Goal: Task Accomplishment & Management: Complete application form

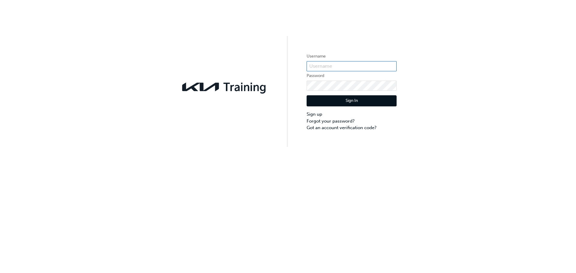
click at [334, 67] on input "text" at bounding box center [351, 66] width 90 height 10
type input "[EMAIL_ADDRESS][DOMAIN_NAME]"
click at [332, 63] on input "rjohnson@ovenskia.com.au" at bounding box center [351, 66] width 90 height 10
click at [359, 68] on input "rjohnson@ovenskia.com.au" at bounding box center [351, 66] width 90 height 10
drag, startPoint x: 372, startPoint y: 67, endPoint x: 300, endPoint y: 70, distance: 71.4
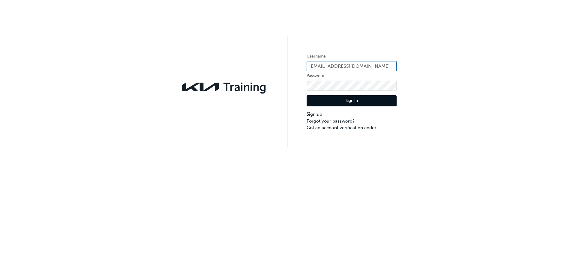
click at [300, 70] on div "Username rjohnson@ovenskia.com.au Password Sign In Sign up Forgot your password…" at bounding box center [288, 73] width 576 height 147
click at [319, 65] on input "text" at bounding box center [351, 66] width 90 height 10
type input "KAU83677C4"
click at [352, 100] on button "Sign In" at bounding box center [351, 100] width 90 height 11
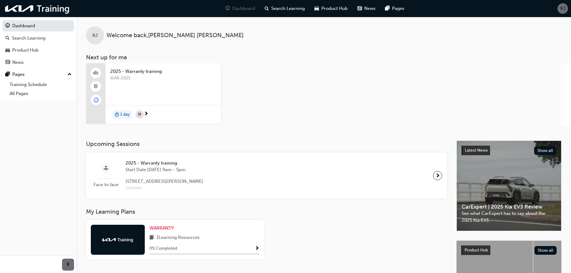
click at [134, 71] on span "2025 - Warranty training" at bounding box center [163, 71] width 106 height 7
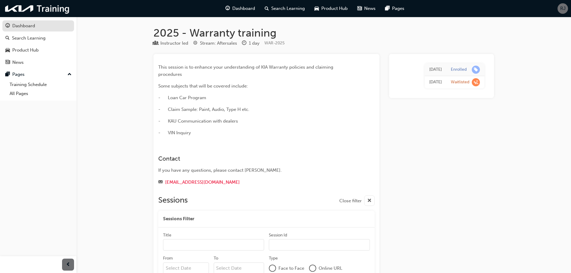
click at [29, 27] on div "Dashboard" at bounding box center [23, 25] width 23 height 7
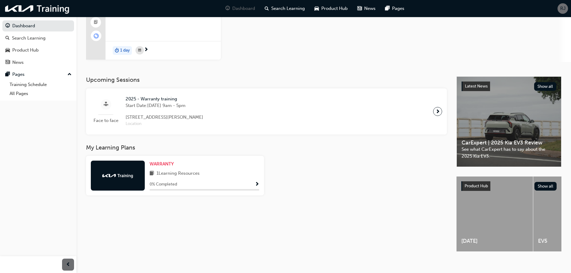
scroll to position [71, 0]
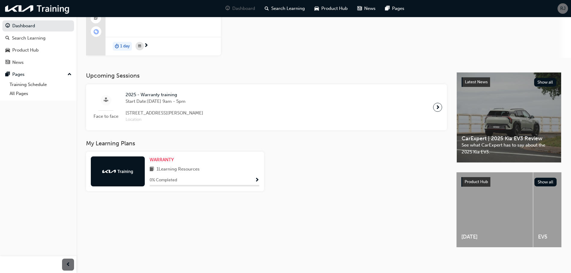
click at [186, 167] on span "1 Learning Resources" at bounding box center [177, 169] width 43 height 7
click at [160, 159] on span "WARRANTY" at bounding box center [162, 159] width 24 height 5
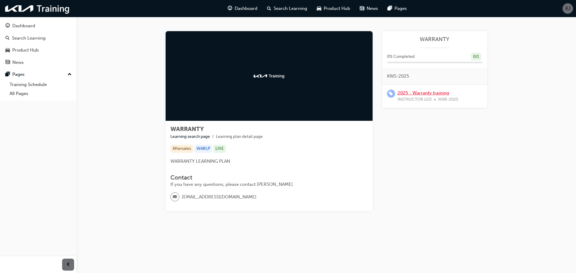
click at [424, 95] on link "2025 - Warranty training" at bounding box center [423, 92] width 52 height 5
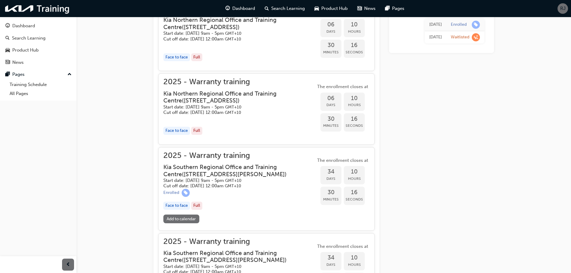
scroll to position [76, 0]
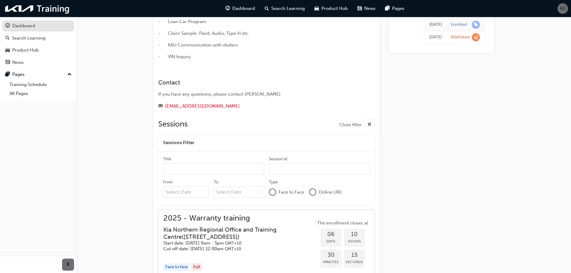
click at [16, 27] on div "Dashboard" at bounding box center [23, 25] width 23 height 7
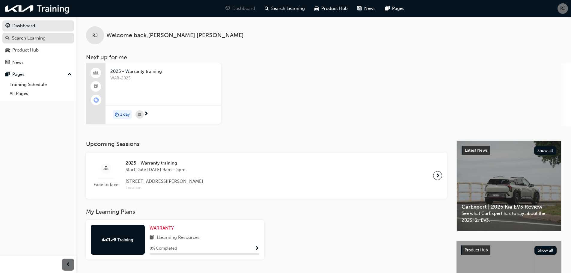
click at [33, 41] on div "Search Learning" at bounding box center [29, 38] width 34 height 7
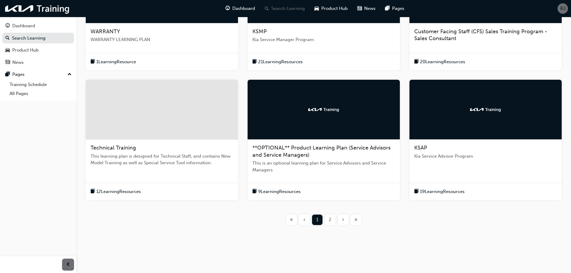
scroll to position [176, 0]
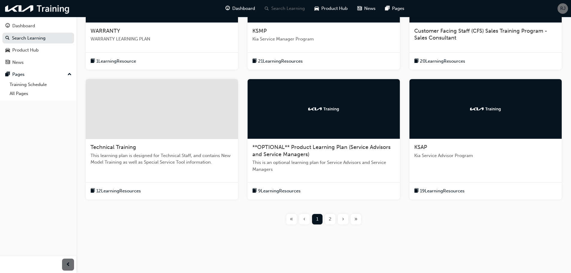
click at [452, 155] on span "Kia Service Advisor Program" at bounding box center [485, 155] width 143 height 7
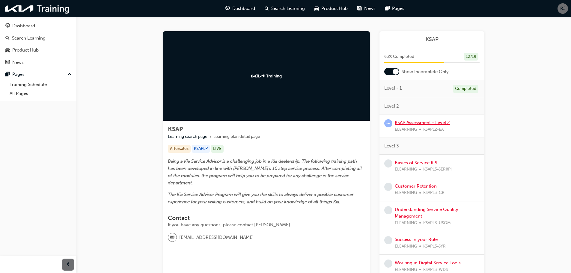
click at [418, 121] on link "KSAP Assessment - Level 2" at bounding box center [422, 122] width 55 height 5
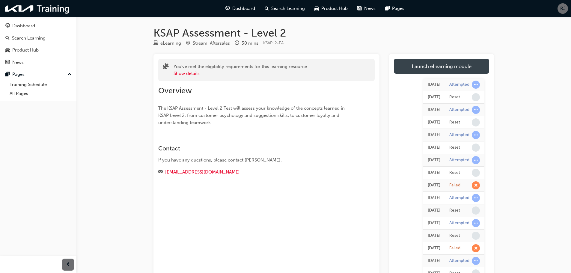
click at [422, 64] on link "Launch eLearning module" at bounding box center [441, 66] width 95 height 15
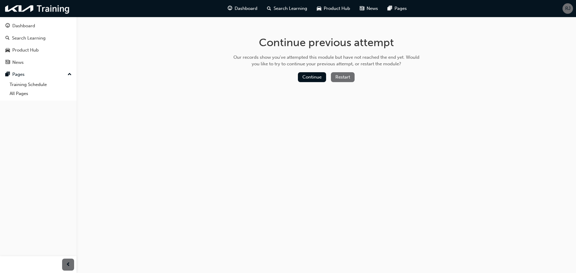
click at [345, 78] on button "Restart" at bounding box center [343, 77] width 24 height 10
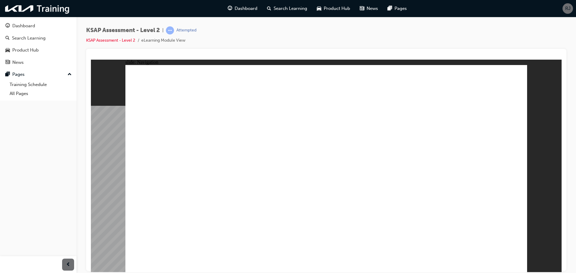
radio input "true"
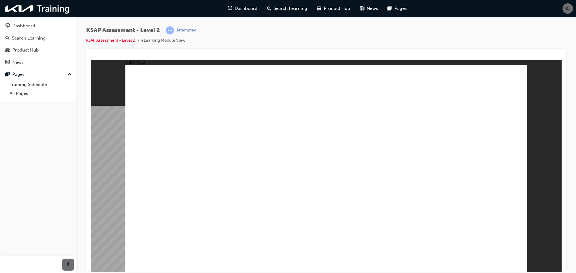
radio input "true"
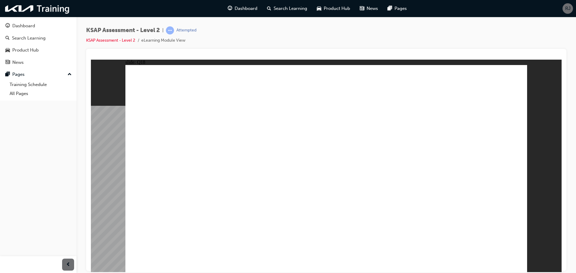
radio input "true"
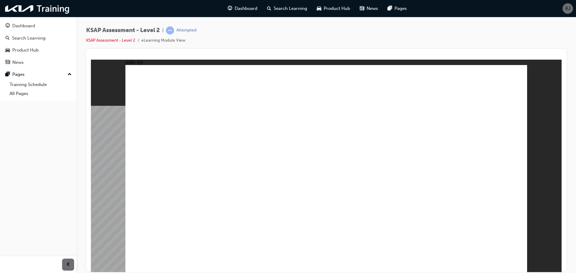
radio input "true"
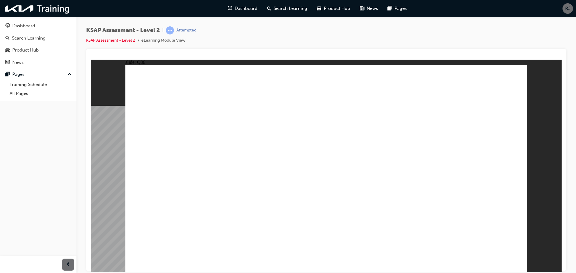
radio input "true"
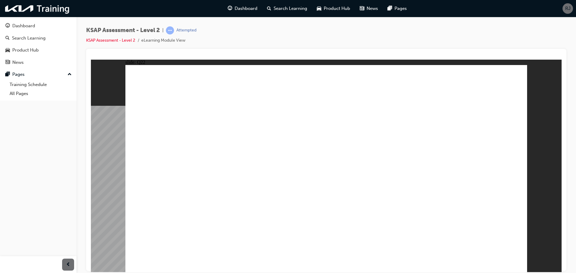
radio input "true"
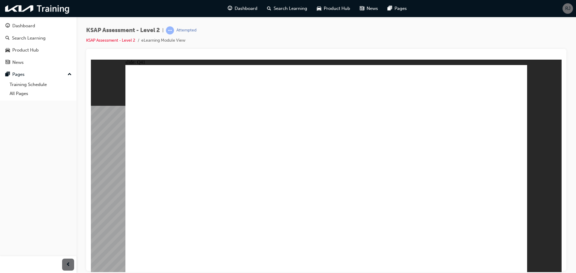
radio input "true"
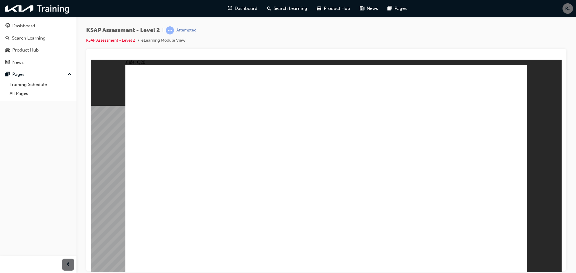
radio input "true"
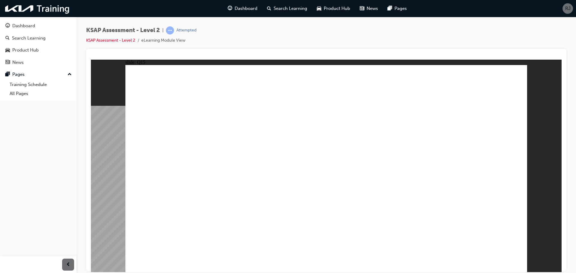
radio input "true"
drag, startPoint x: 348, startPoint y: 127, endPoint x: 345, endPoint y: 163, distance: 35.8
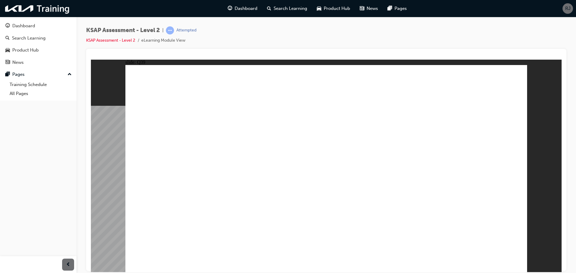
radio input "true"
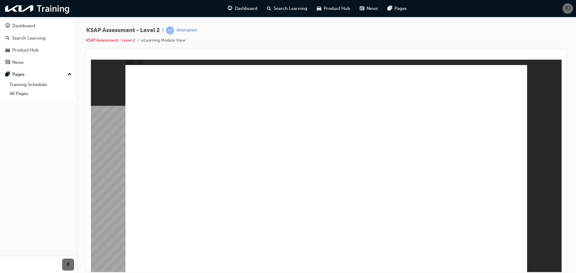
radio input "true"
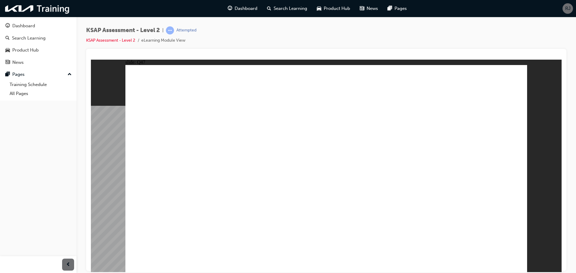
radio input "true"
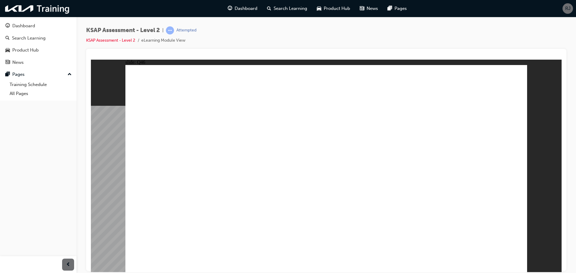
drag, startPoint x: 348, startPoint y: 195, endPoint x: 373, endPoint y: 204, distance: 26.8
radio input "true"
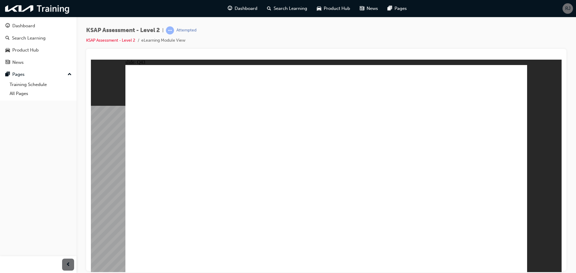
radio input "true"
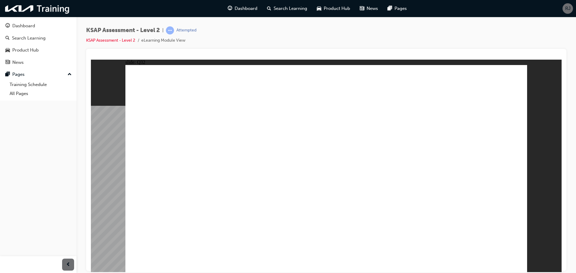
radio input "true"
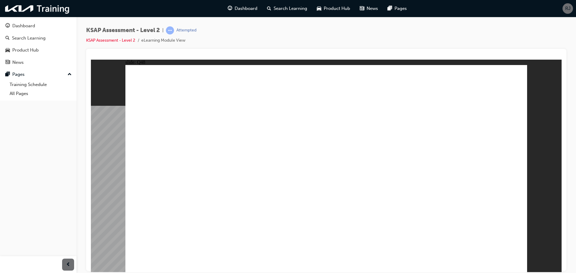
radio input "true"
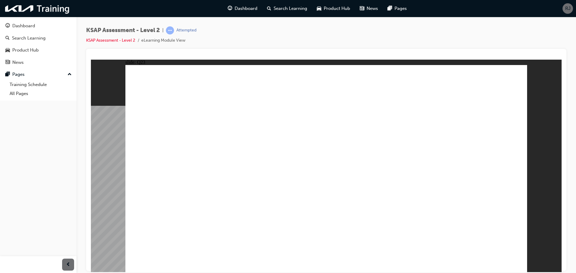
radio input "true"
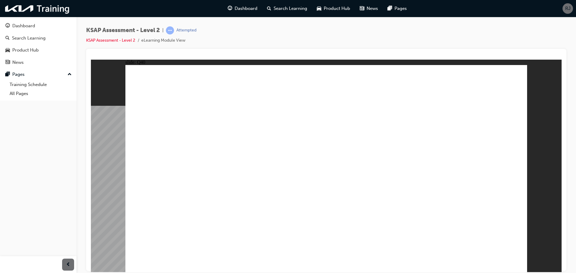
radio input "true"
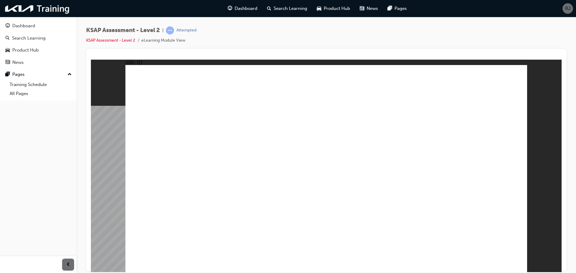
radio input "true"
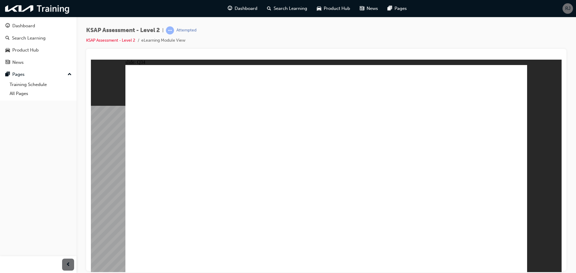
radio input "true"
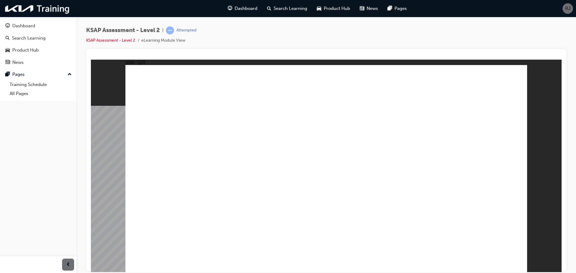
radio input "false"
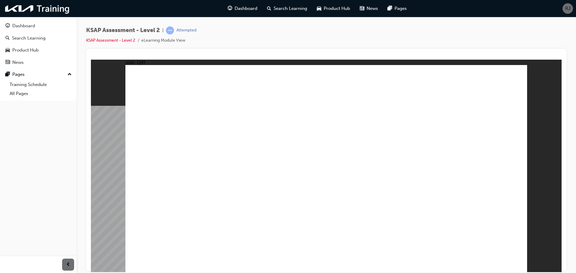
radio input "true"
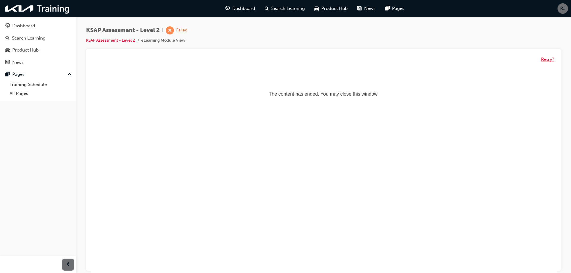
click at [546, 57] on button "Retry?" at bounding box center [547, 59] width 13 height 7
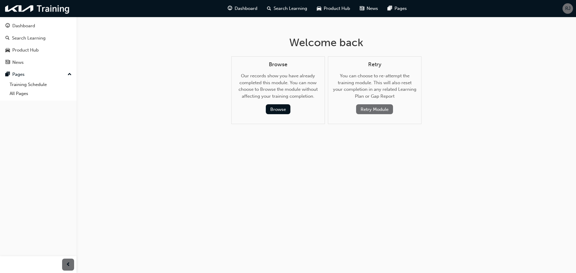
click at [374, 111] on button "Retry Module" at bounding box center [374, 109] width 37 height 10
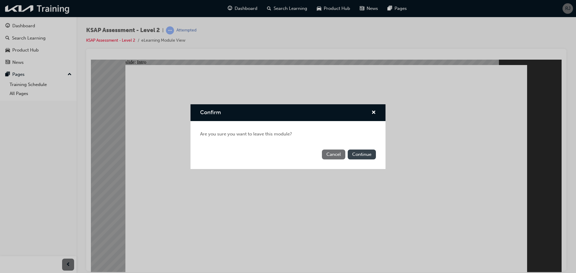
click at [359, 155] on button "Continue" at bounding box center [361, 155] width 28 height 10
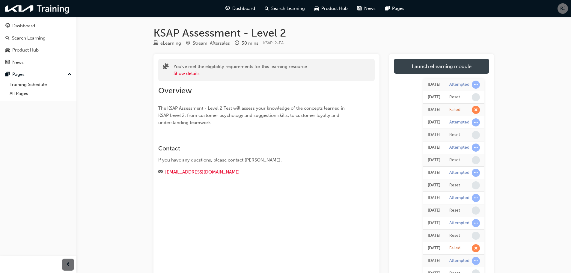
click at [441, 69] on link "Launch eLearning module" at bounding box center [441, 66] width 95 height 15
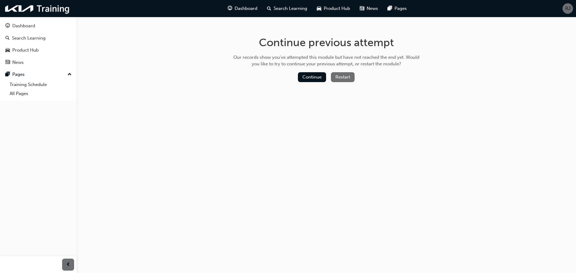
click at [339, 76] on button "Restart" at bounding box center [343, 77] width 24 height 10
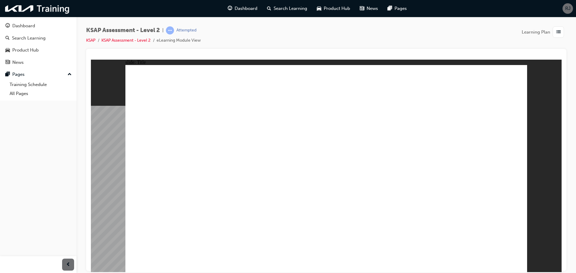
radio input "true"
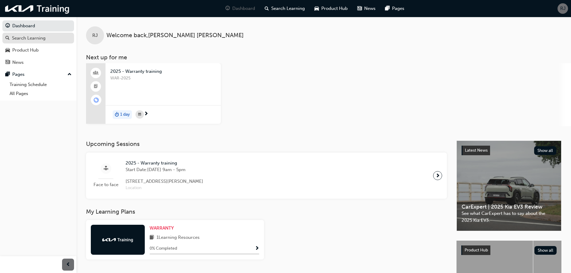
click at [25, 35] on div "Search Learning" at bounding box center [29, 38] width 34 height 7
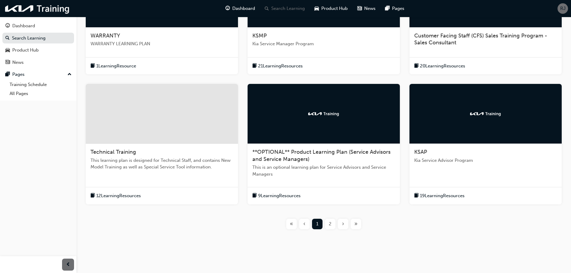
scroll to position [176, 0]
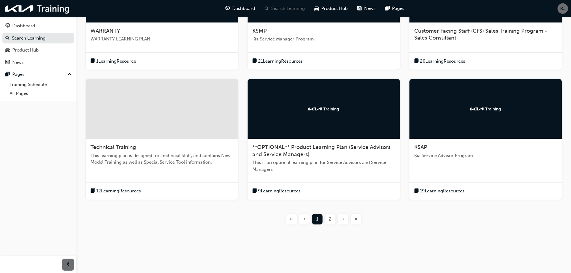
click at [428, 156] on span "Kia Service Advisor Program" at bounding box center [485, 155] width 143 height 7
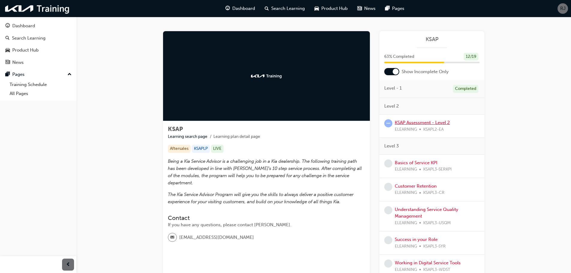
click at [425, 121] on link "KSAP Assessment - Level 2" at bounding box center [422, 122] width 55 height 5
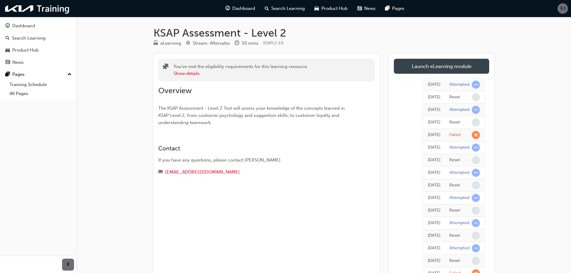
click at [440, 65] on link "Launch eLearning module" at bounding box center [441, 66] width 95 height 15
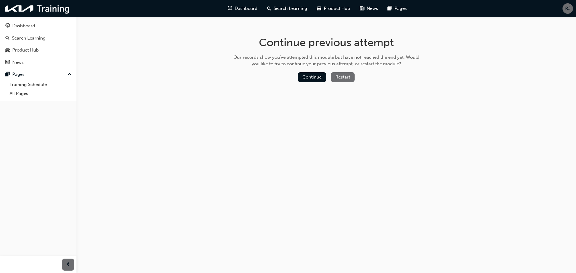
click at [346, 77] on button "Restart" at bounding box center [343, 77] width 24 height 10
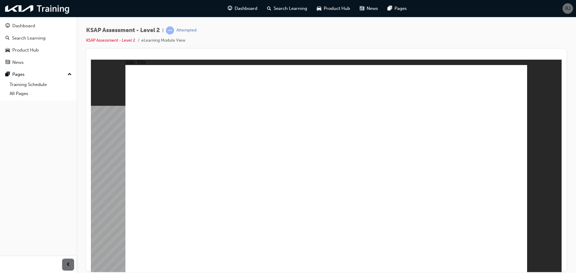
radio input "true"
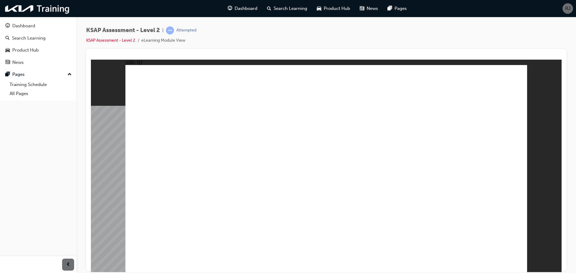
radio input "true"
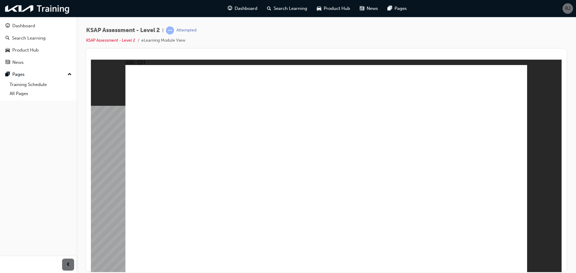
radio input "true"
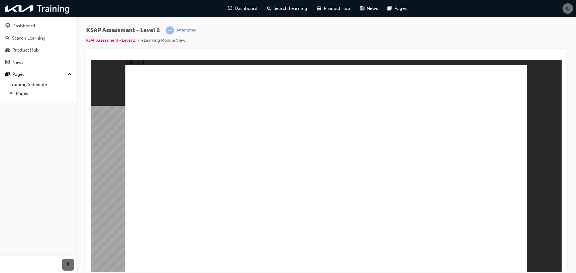
drag, startPoint x: 139, startPoint y: 130, endPoint x: 178, endPoint y: 152, distance: 44.8
radio input "true"
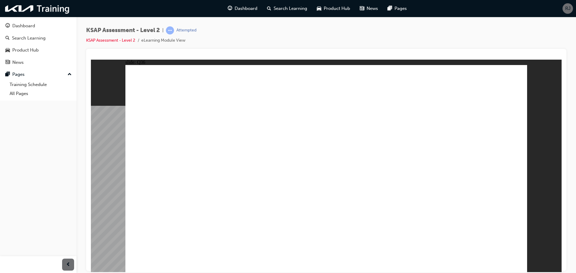
radio input "true"
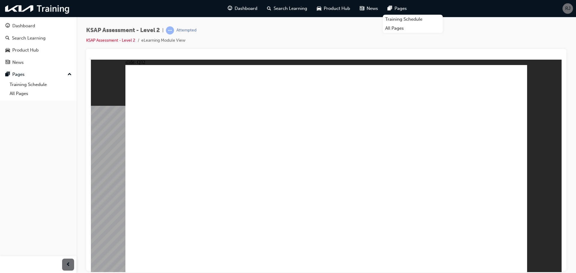
radio input "true"
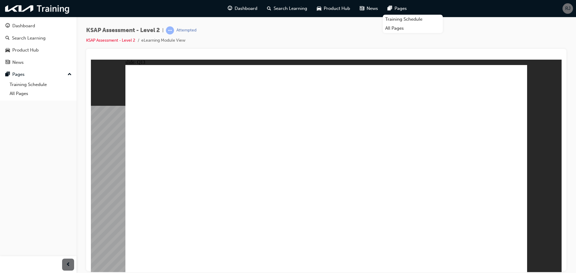
radio input "true"
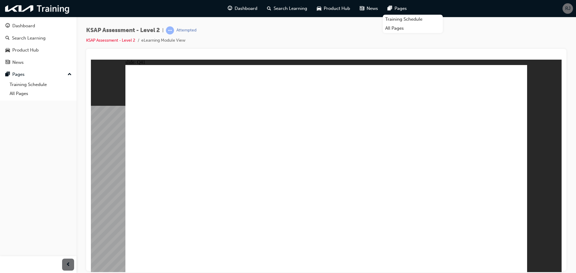
click at [185, 30] on div "Attempted" at bounding box center [186, 31] width 20 height 6
click at [165, 31] on div "KSAP Assessment - Level 2 | Attempted" at bounding box center [141, 30] width 110 height 8
click at [236, 5] on span "Dashboard" at bounding box center [245, 8] width 23 height 7
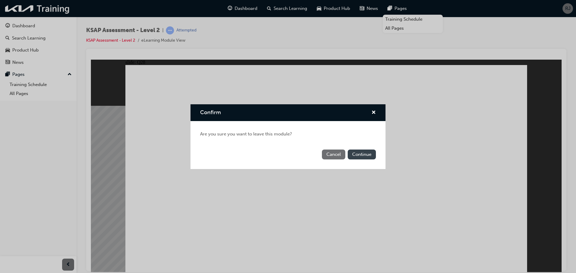
click at [362, 155] on button "Continue" at bounding box center [361, 155] width 28 height 10
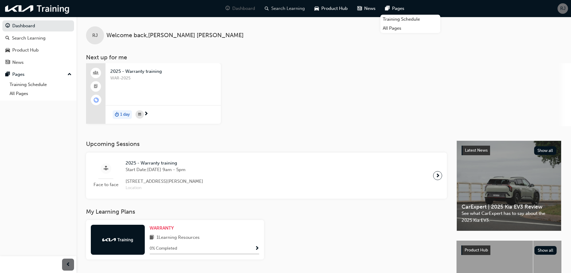
click at [274, 8] on span "Search Learning" at bounding box center [288, 8] width 34 height 7
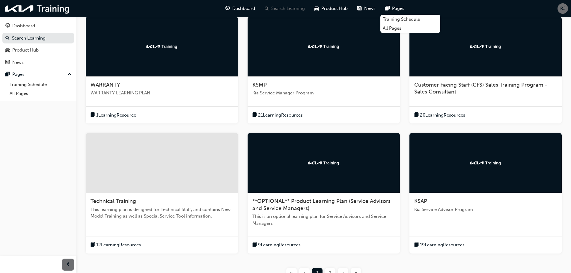
scroll to position [176, 0]
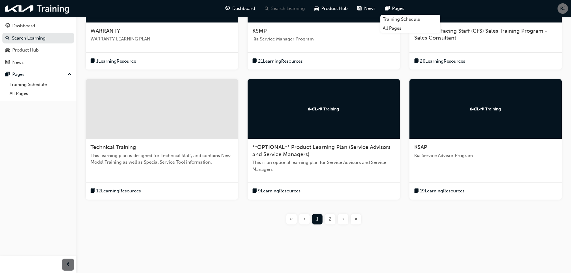
click at [453, 156] on span "Kia Service Advisor Program" at bounding box center [485, 155] width 143 height 7
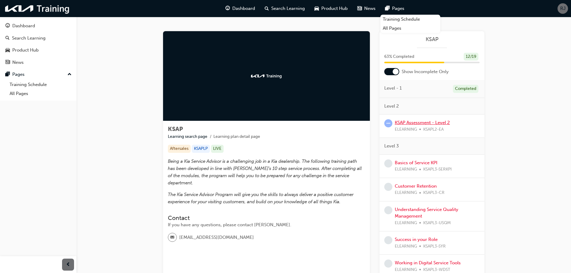
click at [419, 121] on link "KSAP Assessment - Level 2" at bounding box center [422, 122] width 55 height 5
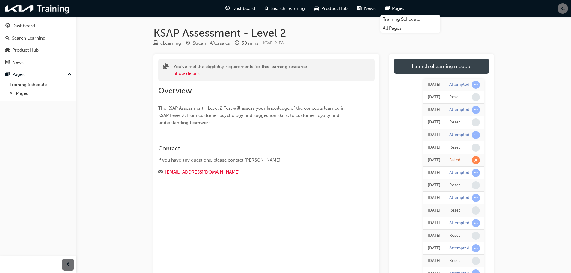
click at [429, 72] on link "Launch eLearning module" at bounding box center [441, 66] width 95 height 15
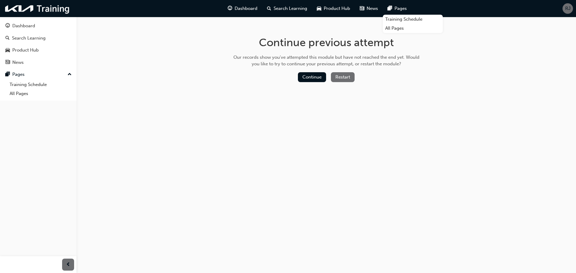
click at [342, 78] on button "Restart" at bounding box center [343, 77] width 24 height 10
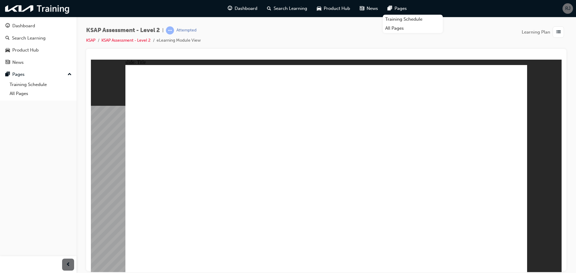
radio input "true"
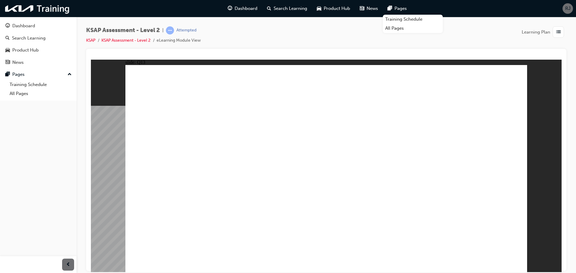
drag, startPoint x: 332, startPoint y: 214, endPoint x: 351, endPoint y: 224, distance: 21.3
radio input "true"
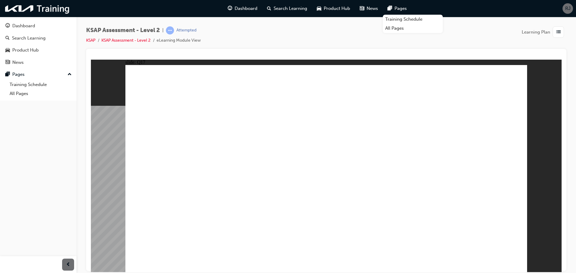
radio input "true"
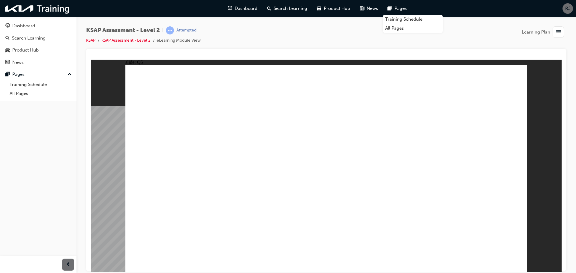
click at [145, 29] on span "KSAP Assessment - Level 2" at bounding box center [123, 30] width 74 height 7
click at [181, 27] on div "Attempted" at bounding box center [181, 30] width 31 height 8
click at [181, 28] on div "Attempted" at bounding box center [186, 31] width 20 height 6
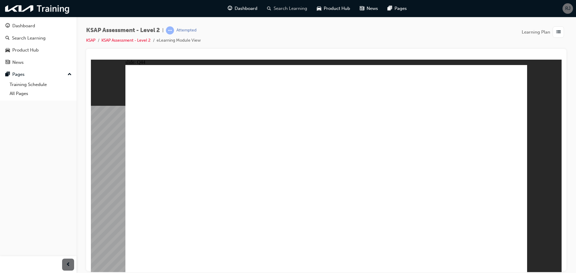
click at [274, 7] on span "Search Learning" at bounding box center [290, 8] width 34 height 7
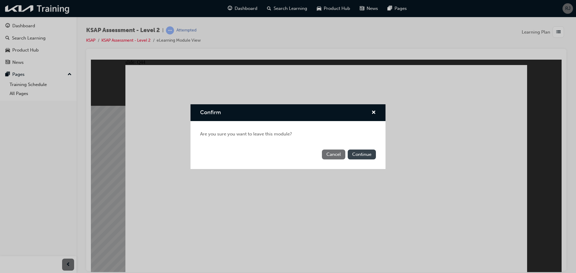
click at [358, 151] on button "Continue" at bounding box center [361, 155] width 28 height 10
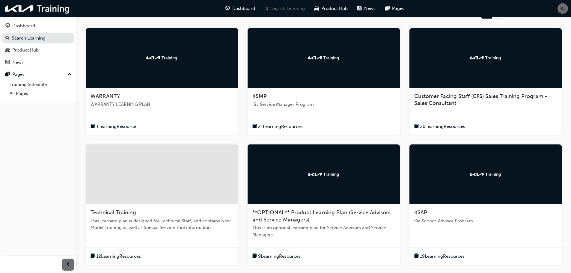
scroll to position [176, 0]
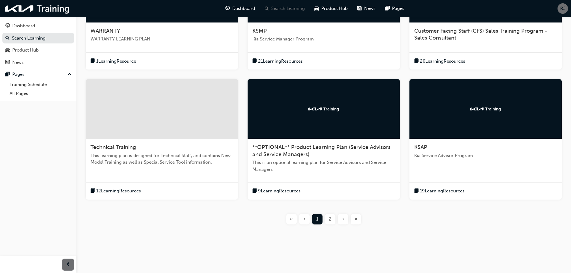
click at [443, 153] on span "Kia Service Advisor Program" at bounding box center [485, 155] width 143 height 7
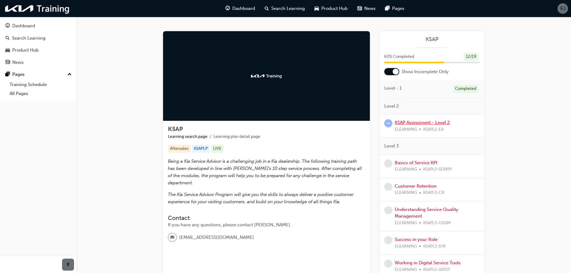
click at [411, 124] on link "KSAP Assessment - Level 2" at bounding box center [422, 122] width 55 height 5
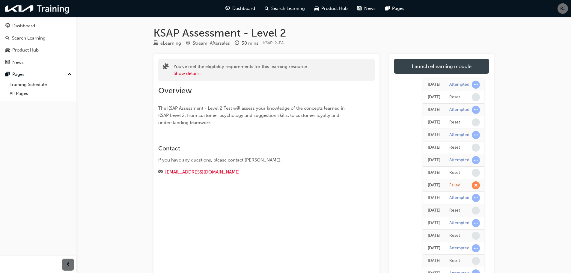
click at [433, 66] on link "Launch eLearning module" at bounding box center [441, 66] width 95 height 15
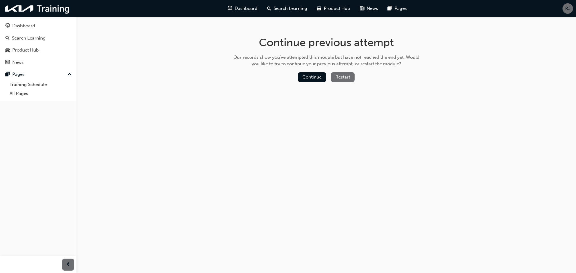
click at [344, 78] on button "Restart" at bounding box center [343, 77] width 24 height 10
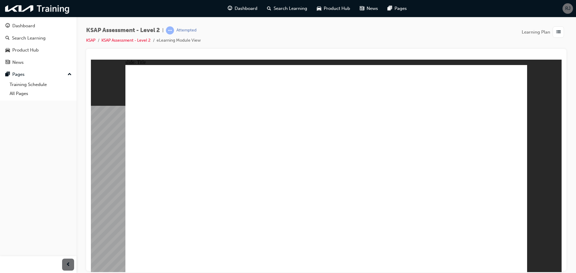
radio input "true"
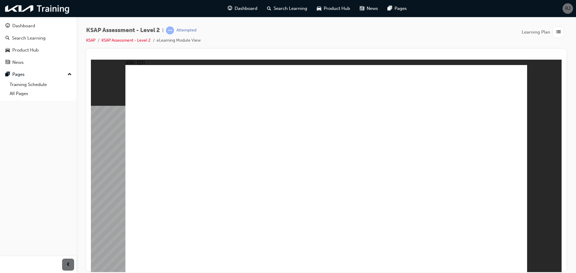
radio input "true"
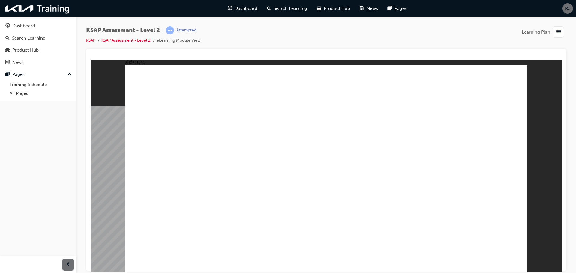
radio input "true"
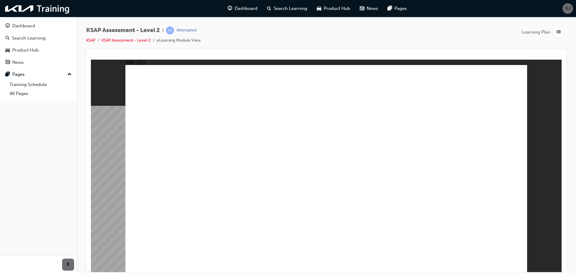
radio input "true"
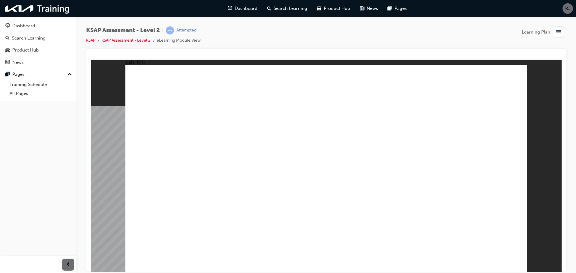
radio input "true"
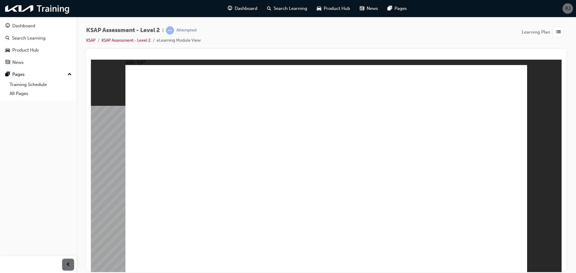
radio input "true"
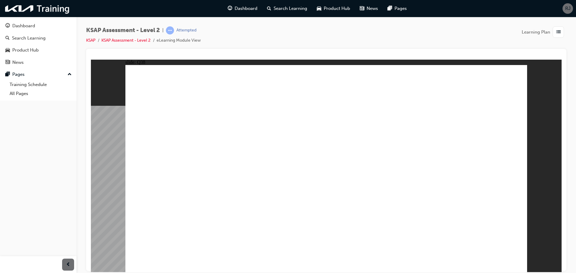
radio input "true"
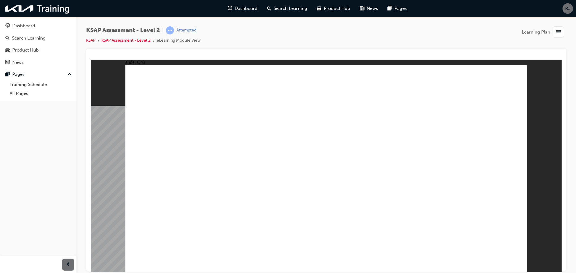
radio input "true"
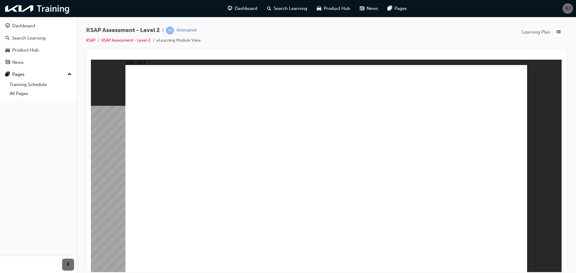
radio input "true"
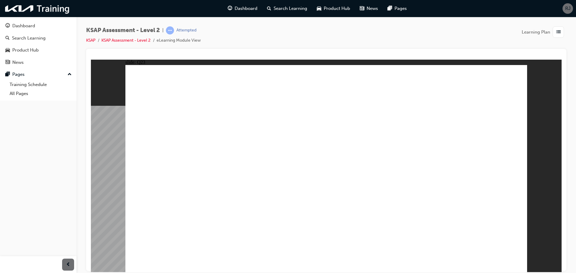
radio input "true"
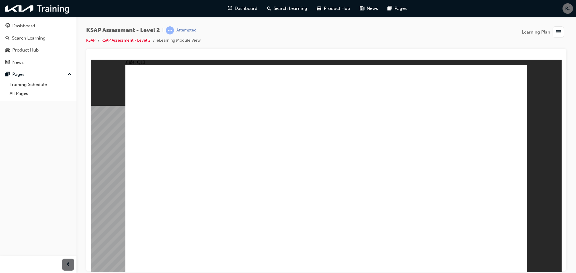
radio input "true"
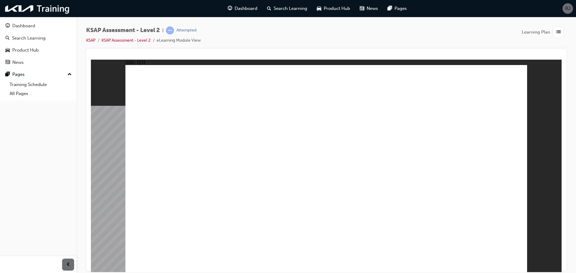
radio input "true"
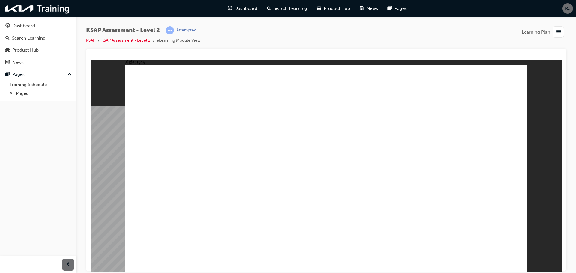
radio input "true"
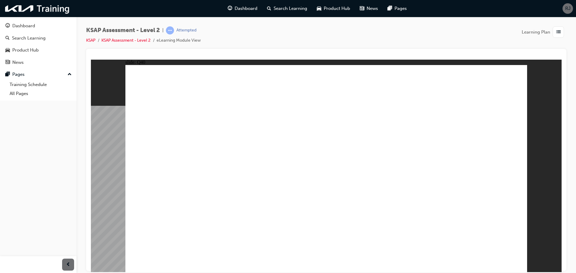
radio input "true"
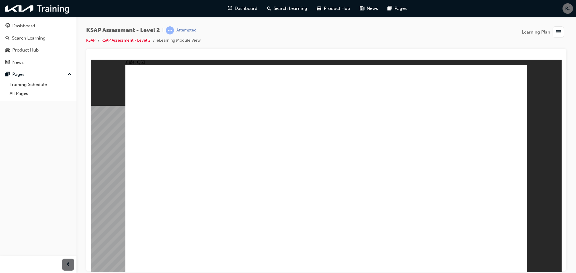
radio input "true"
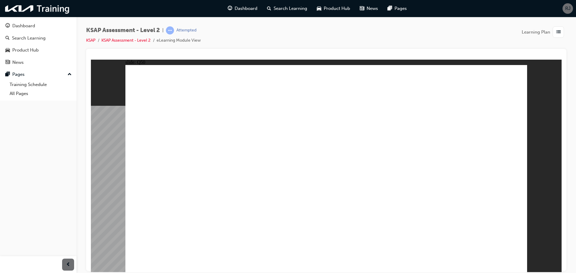
radio input "true"
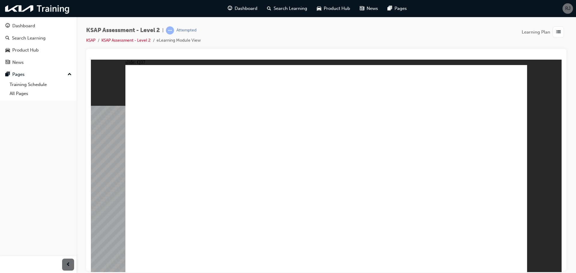
radio input "true"
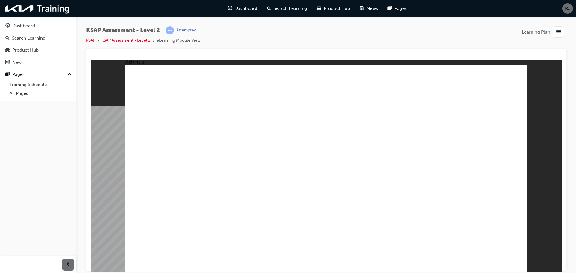
radio input "true"
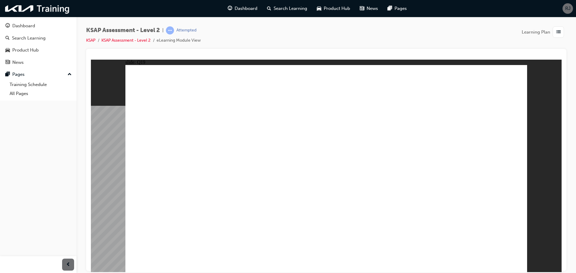
radio input "true"
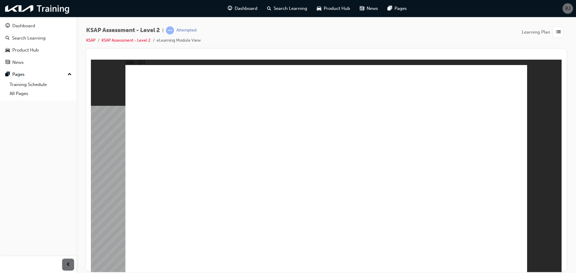
radio input "true"
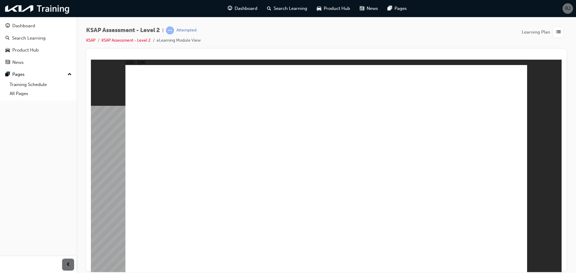
radio input "true"
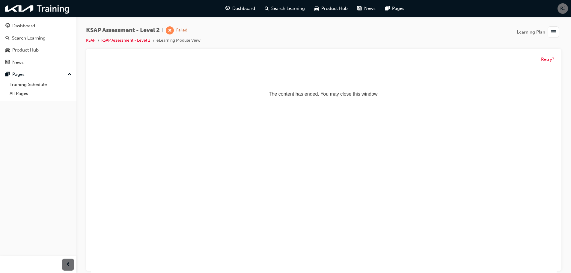
click at [176, 37] on li "eLearning Module View" at bounding box center [178, 40] width 44 height 7
click at [544, 58] on button "Retry?" at bounding box center [547, 59] width 13 height 7
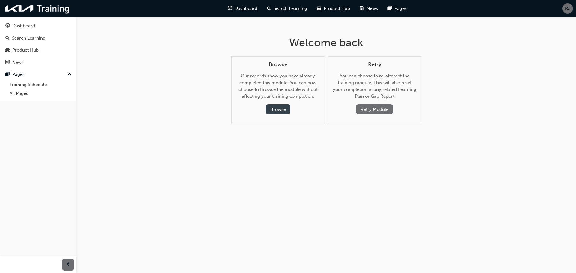
click at [277, 108] on button "Browse" at bounding box center [278, 109] width 25 height 10
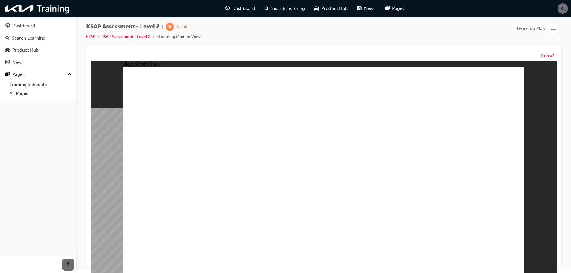
scroll to position [4, 0]
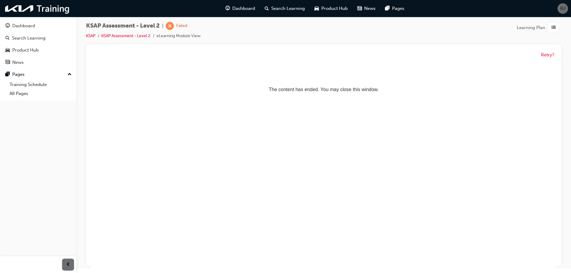
scroll to position [0, 0]
click at [548, 53] on button "Retry?" at bounding box center [547, 55] width 13 height 7
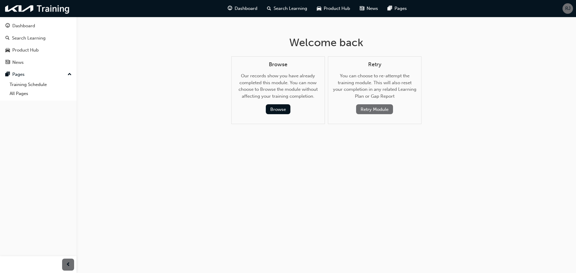
click at [281, 102] on div "Browse Our records show you have already completed this module. You can now cho…" at bounding box center [277, 87] width 83 height 53
click at [280, 106] on button "Browse" at bounding box center [278, 109] width 25 height 10
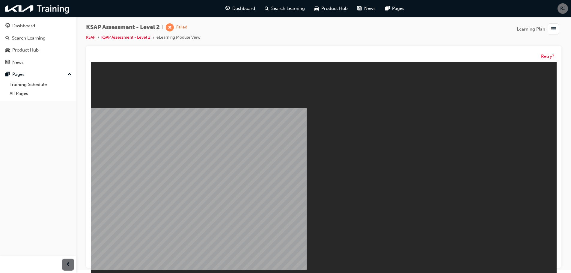
scroll to position [4, 0]
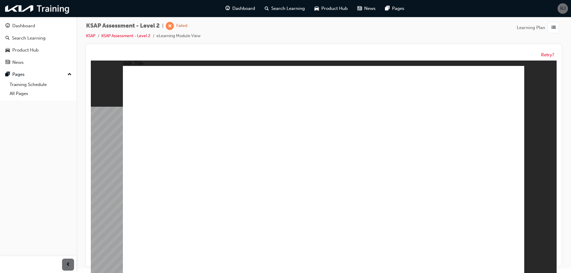
radio input "true"
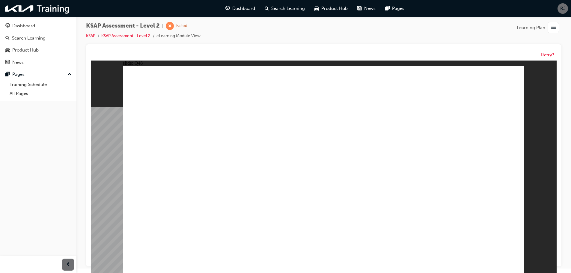
radio input "true"
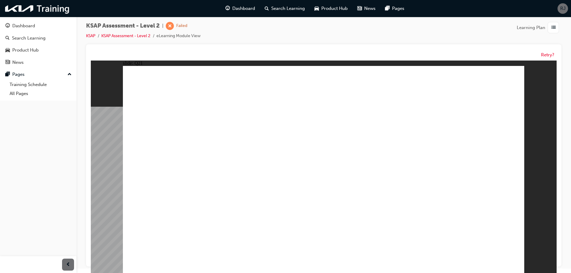
radio input "true"
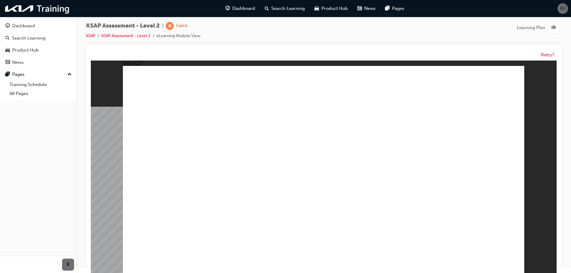
radio input "true"
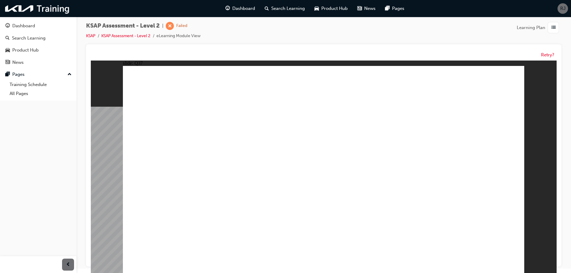
radio input "true"
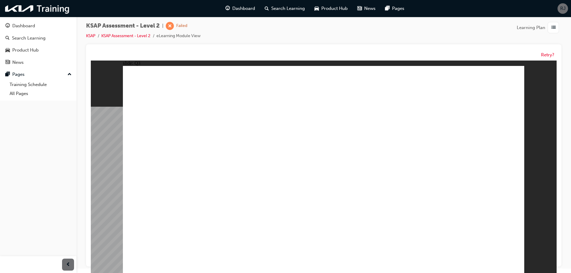
radio input "true"
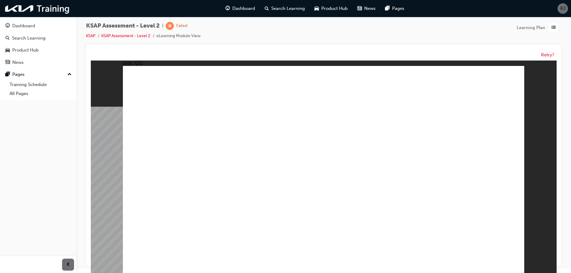
radio input "true"
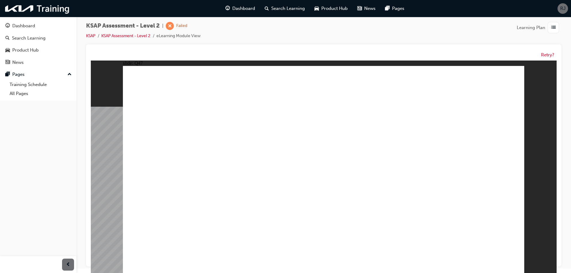
radio input "true"
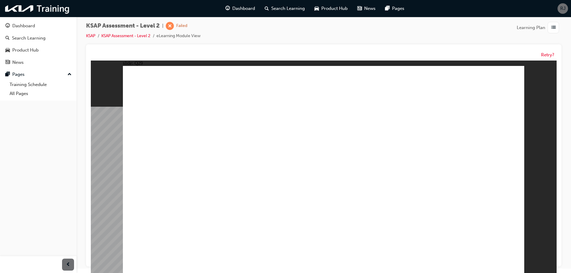
radio input "true"
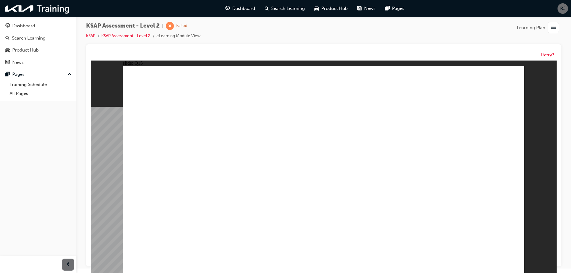
radio input "true"
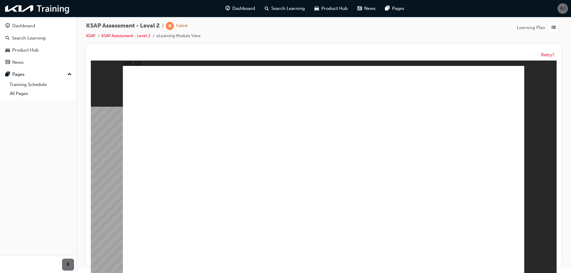
radio input "true"
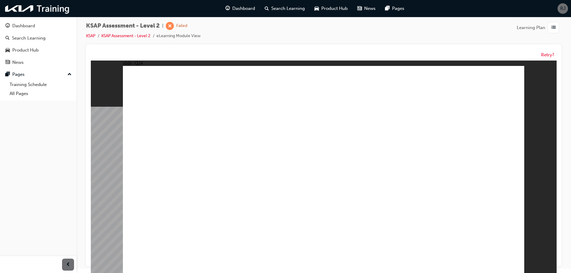
radio input "true"
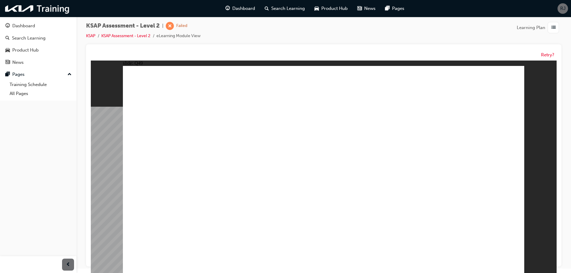
radio input "true"
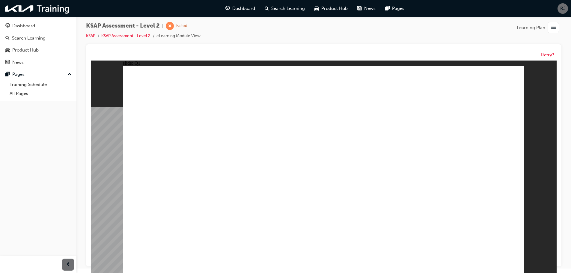
radio input "true"
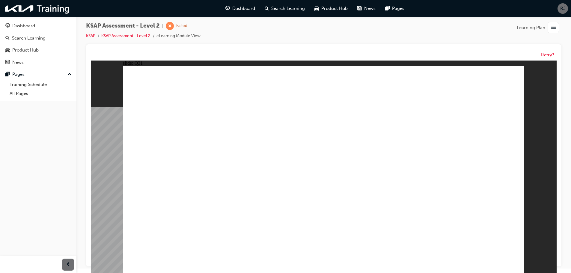
radio input "true"
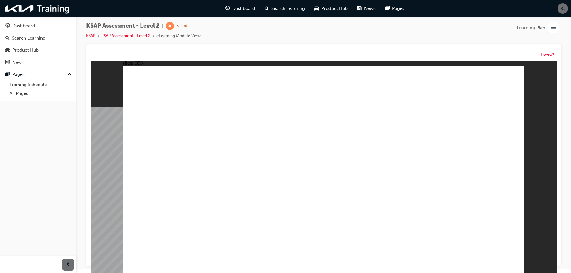
radio input "true"
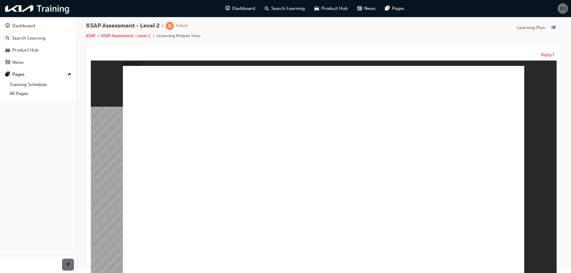
radio input "true"
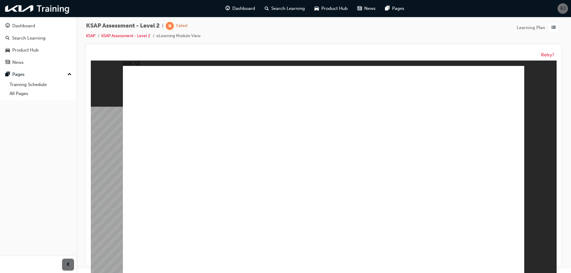
radio input "true"
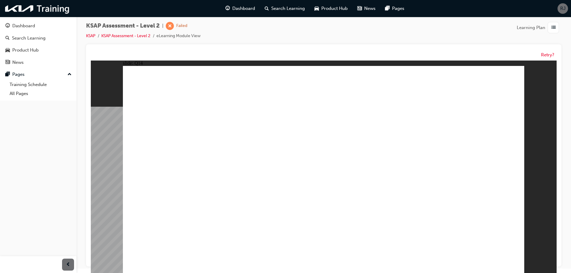
radio input "true"
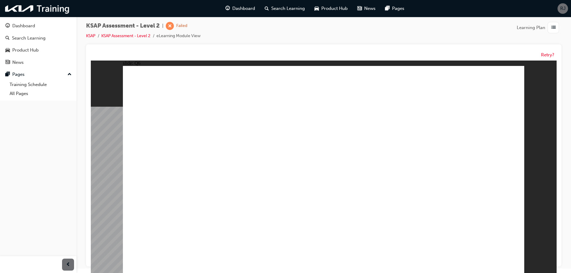
radio input "true"
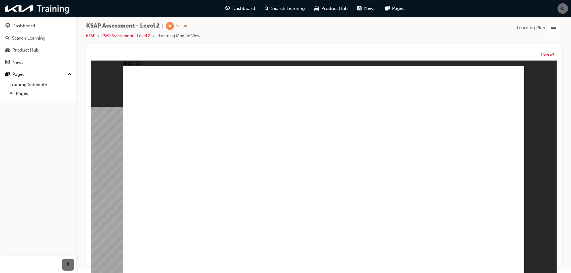
radio input "true"
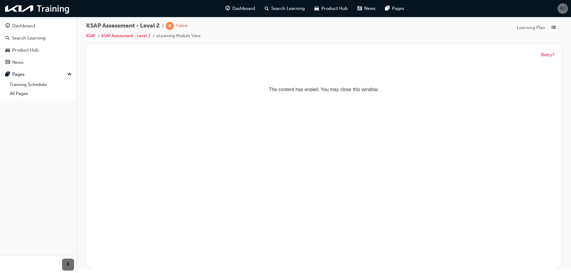
scroll to position [0, 0]
click at [547, 55] on button "Retry?" at bounding box center [547, 55] width 13 height 7
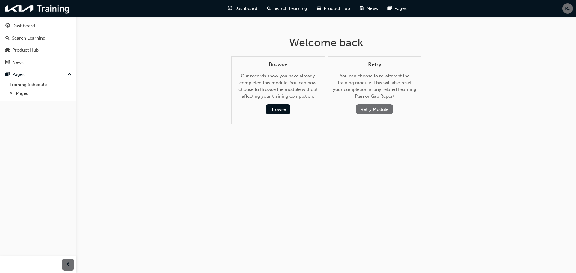
click at [375, 109] on button "Retry Module" at bounding box center [374, 109] width 37 height 10
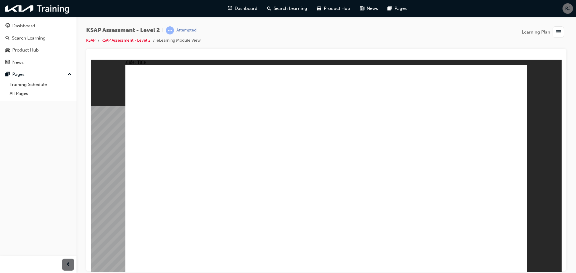
radio input "true"
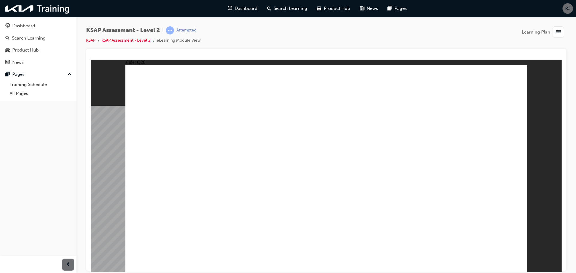
radio input "true"
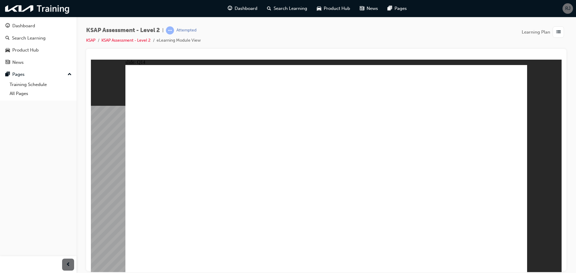
radio input "true"
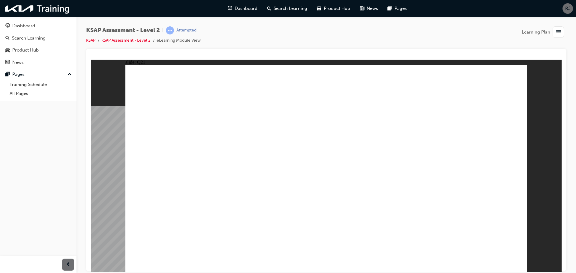
radio input "true"
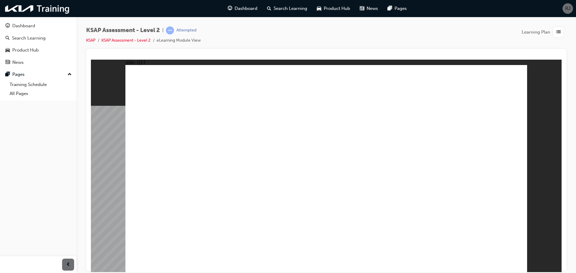
radio input "true"
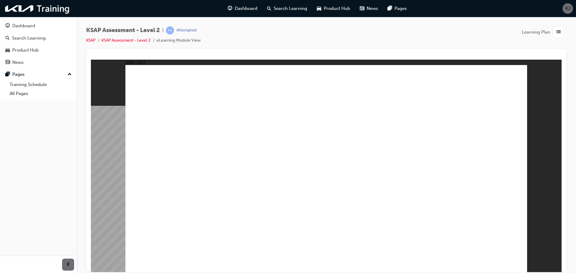
radio input "true"
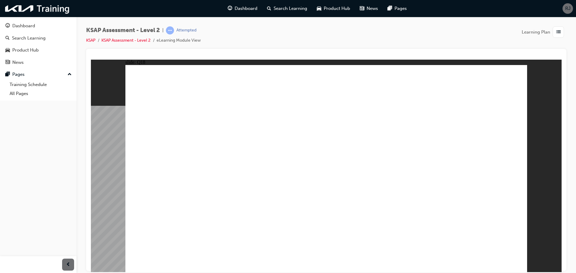
radio input "true"
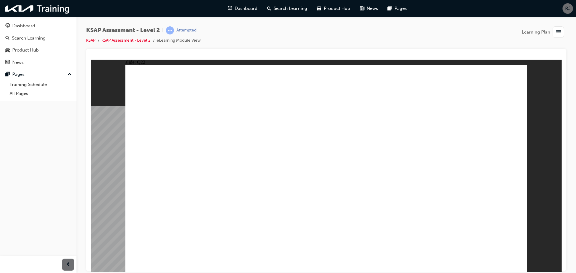
radio input "true"
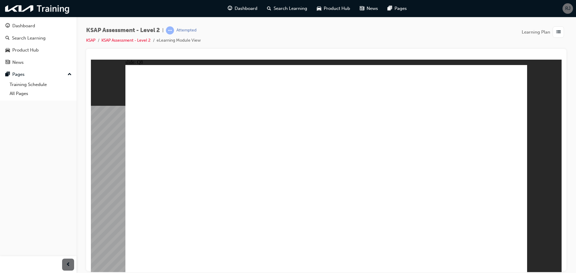
radio input "true"
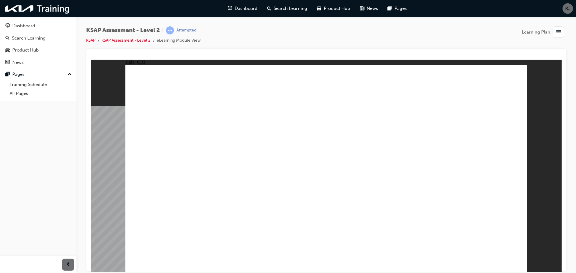
radio input "true"
click at [182, 31] on div "Attempted" at bounding box center [186, 31] width 20 height 6
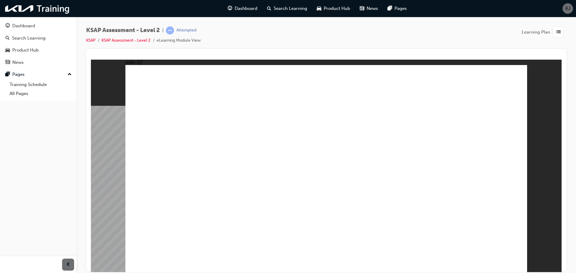
radio input "true"
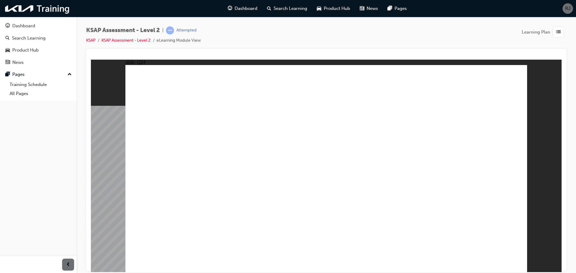
radio input "true"
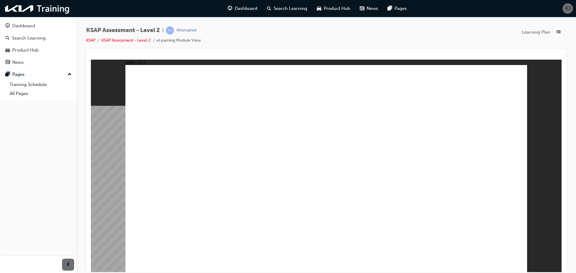
radio input "true"
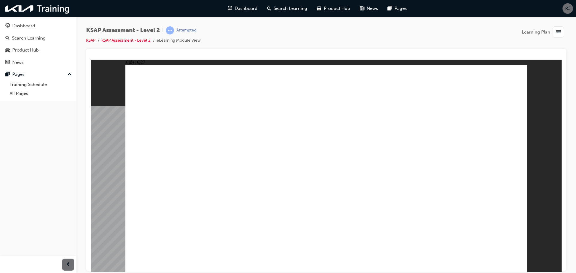
radio input "true"
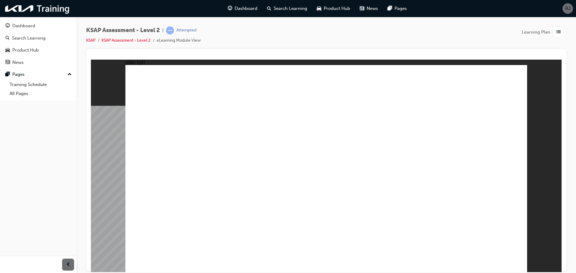
radio input "true"
